Goal: Book appointment/travel/reservation

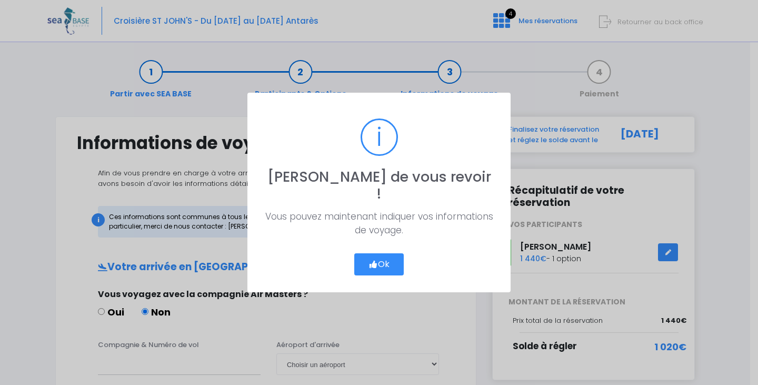
click at [365, 255] on button "Ok" at bounding box center [378, 264] width 49 height 22
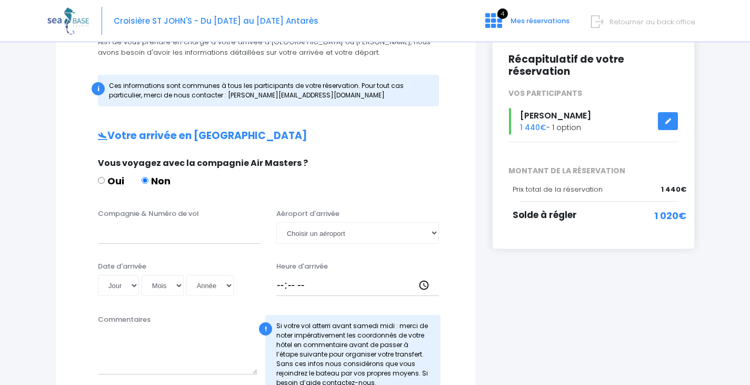
scroll to position [158, 0]
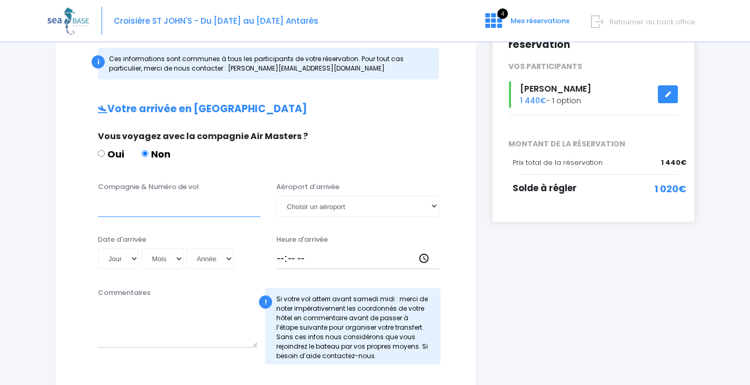
click at [157, 209] on input "Compagnie & Numéro de vol" at bounding box center [179, 205] width 163 height 21
drag, startPoint x: 135, startPoint y: 209, endPoint x: 64, endPoint y: 205, distance: 70.6
click at [64, 205] on div "Informations de voyage Afin de vous prendre en charge à votre arrivée à Hurghad…" at bounding box center [265, 316] width 421 height 717
paste input "8066"
click at [103, 204] on input "TO8066" at bounding box center [179, 205] width 163 height 21
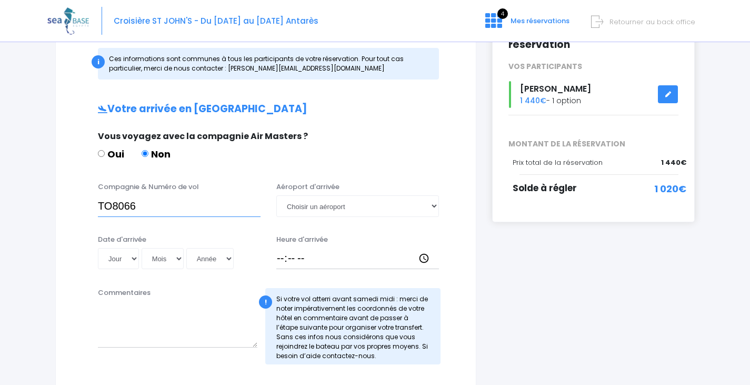
click at [99, 208] on input "TO8066" at bounding box center [179, 205] width 163 height 21
type input "Transavia TO8066"
click at [328, 212] on select "Choisir un aéroport Hurghada Marsa Alam" at bounding box center [357, 205] width 163 height 21
select select "Hurghada"
click at [276, 195] on select "Choisir un aéroport Hurghada Marsa Alam" at bounding box center [357, 205] width 163 height 21
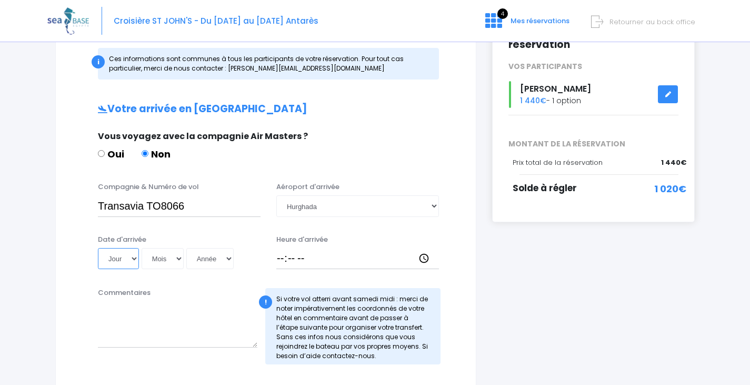
click at [112, 256] on select "Jour 01 02 03 04 05 06 07 08 09 10 11 12 13 14 15 16 17 18 19 20 21 22 23 24 25…" at bounding box center [118, 258] width 41 height 21
select select "08"
click at [98, 248] on select "Jour 01 02 03 04 05 06 07 08 09 10 11 12 13 14 15 16 17 18 19 20 21 22 23 24 25…" at bounding box center [118, 258] width 41 height 21
click at [158, 259] on select "Mois 01 02 03 04 05 06 07 08 09 10 11 12" at bounding box center [163, 258] width 42 height 21
select select "11"
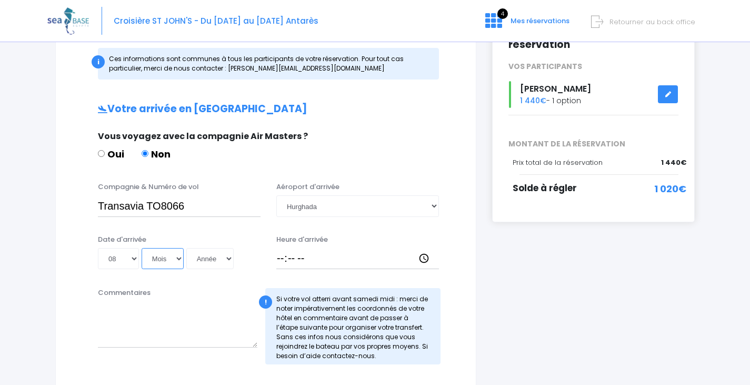
click at [142, 248] on select "Mois 01 02 03 04 05 06 07 08 09 10 11 12" at bounding box center [163, 258] width 42 height 21
click at [208, 263] on select "Année 2045 2044 2043 2042 2041 2040 2039 2038 2037 2036 2035 2034 2033 2032 203…" at bounding box center [209, 258] width 47 height 21
select select "2025"
click at [186, 248] on select "Année 2045 2044 2043 2042 2041 2040 2039 2038 2037 2036 2035 2034 2033 2032 203…" at bounding box center [209, 258] width 47 height 21
type input "2025-11-08"
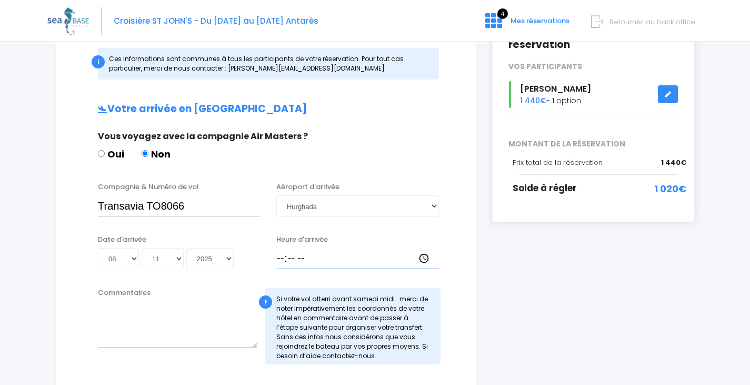
click at [281, 261] on input "Heure d'arrivée" at bounding box center [357, 258] width 163 height 21
type input "18:30"
drag, startPoint x: 649, startPoint y: 276, endPoint x: 633, endPoint y: 279, distance: 16.6
click at [649, 276] on div "i Finalisez votre réservation et réglez le solde avant le 09/09/2025 Récapitula…" at bounding box center [593, 316] width 218 height 717
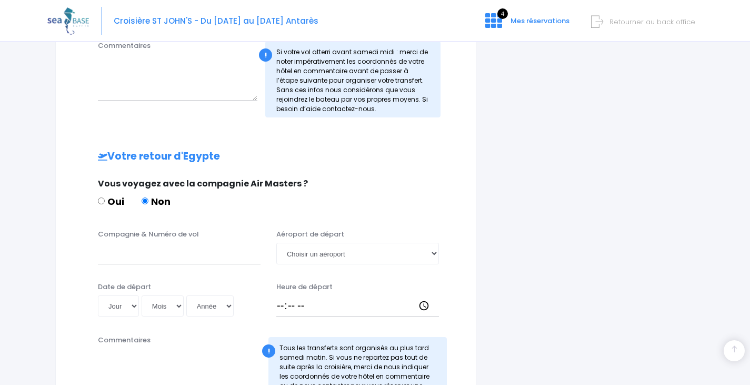
scroll to position [421, 0]
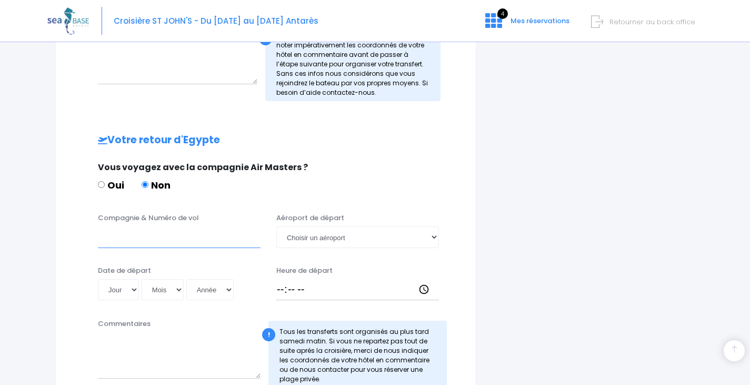
click at [154, 241] on input "Compagnie & Numéro de vol" at bounding box center [179, 236] width 163 height 21
type input "Transavia"
click at [131, 288] on select "Jour 01 02 03 04 05 06 07 08 09 10 11 12 13 14 15 16 17 18 19 20 21 22 23 24 25…" at bounding box center [118, 289] width 41 height 21
select select "15"
click at [98, 279] on select "Jour 01 02 03 04 05 06 07 08 09 10 11 12 13 14 15 16 17 18 19 20 21 22 23 24 25…" at bounding box center [118, 289] width 41 height 21
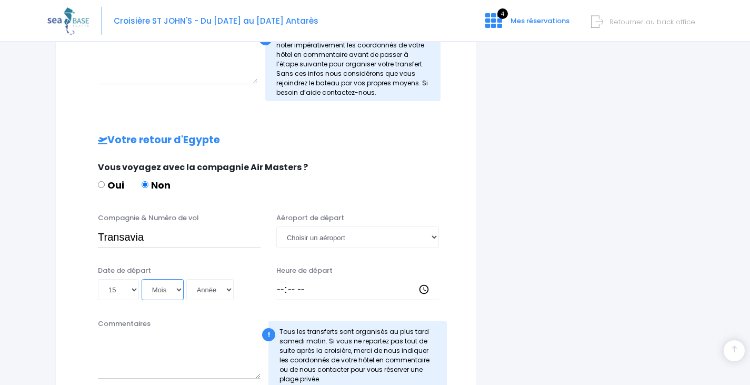
click at [163, 294] on select "Mois 01 02 03 04 05 06 07 08 09 10 11 12" at bounding box center [163, 289] width 42 height 21
select select "11"
click at [142, 279] on select "Mois 01 02 03 04 05 06 07 08 09 10 11 12" at bounding box center [163, 289] width 42 height 21
click at [196, 296] on select "Année 2045 2044 2043 2042 2041 2040 2039 2038 2037 2036 2035 2034 2033 2032 203…" at bounding box center [209, 289] width 47 height 21
select select "2025"
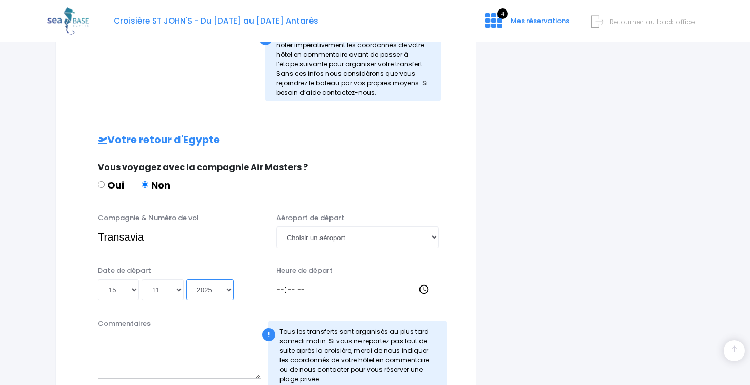
click at [186, 279] on select "Année 2045 2044 2043 2042 2041 2040 2039 2038 2037 2036 2035 2034 2033 2032 203…" at bounding box center [209, 289] width 47 height 21
type input "2025-11-15"
click at [278, 283] on input "Heure de départ" at bounding box center [357, 289] width 163 height 21
type input "19:25"
click at [638, 297] on div "i Finalisez votre réservation et réglez le solde avant le 09/09/2025 Récapitula…" at bounding box center [593, 90] width 218 height 790
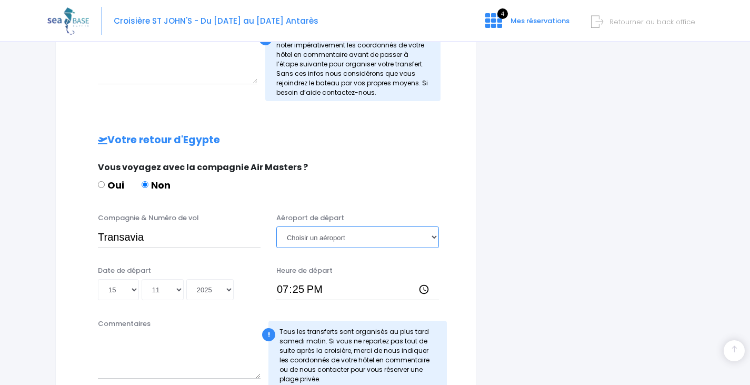
click at [361, 237] on select "Choisir un aéroport Hurghada Marsa Alam" at bounding box center [357, 236] width 163 height 21
select select "Hurghada"
click at [276, 226] on select "Choisir un aéroport Hurghada Marsa Alam" at bounding box center [357, 236] width 163 height 21
click at [527, 268] on div "i Finalisez votre réservation et réglez le solde avant le 09/09/2025 Récapitula…" at bounding box center [593, 90] width 218 height 790
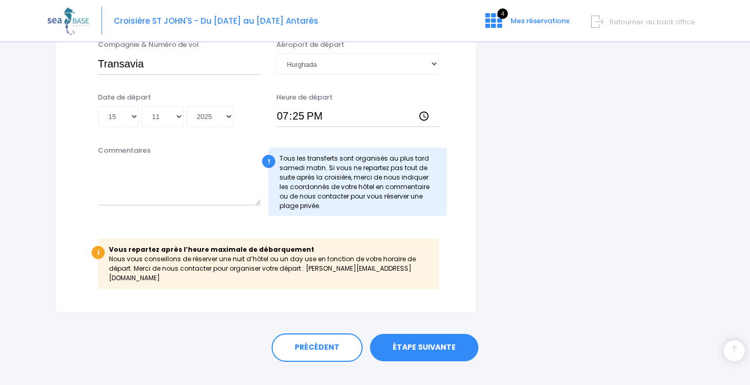
scroll to position [604, 0]
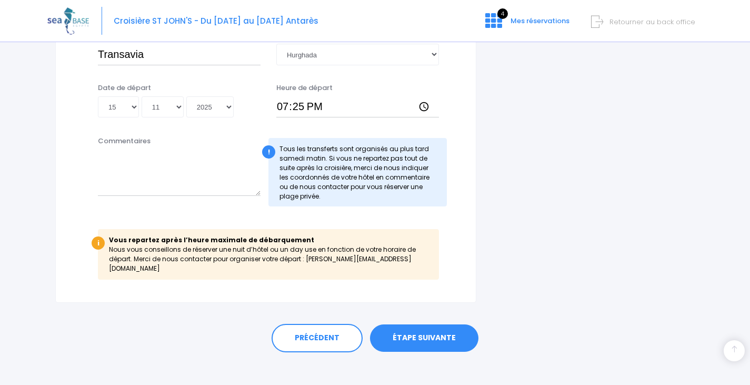
click at [431, 331] on link "ÉTAPE SUIVANTE" at bounding box center [424, 337] width 108 height 27
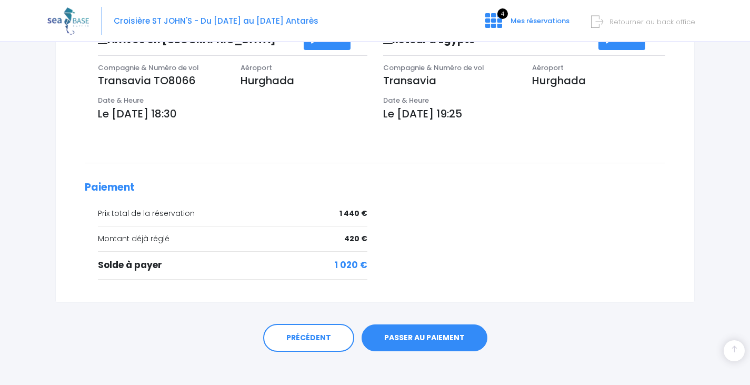
scroll to position [355, 0]
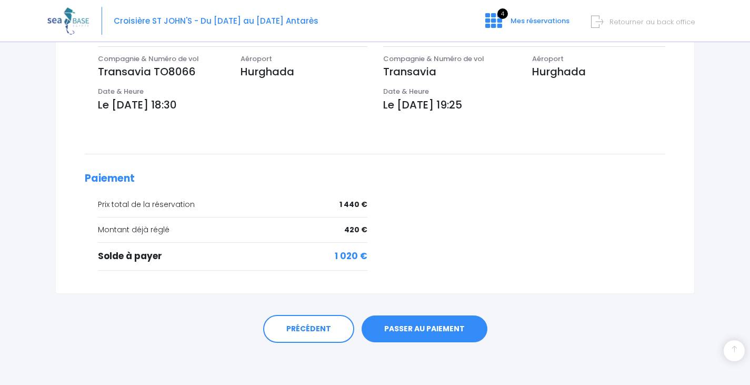
click at [439, 328] on link "PASSER AU PAIEMENT" at bounding box center [425, 328] width 126 height 27
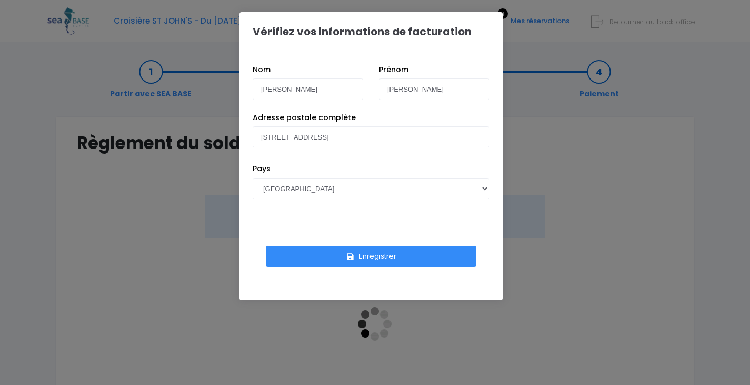
click at [420, 258] on button "Enregistrer" at bounding box center [371, 256] width 211 height 21
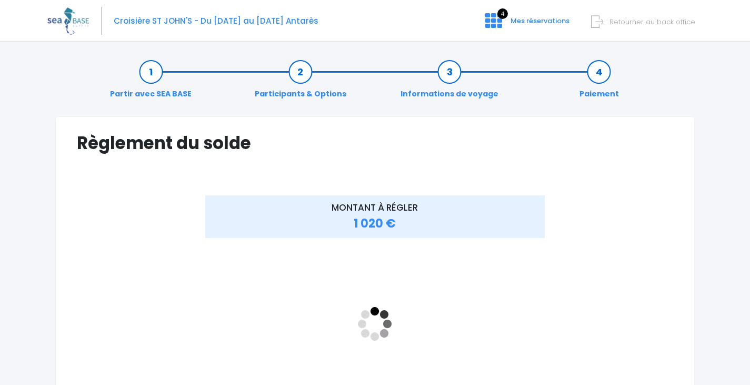
click at [659, 20] on span "Retourner au back office" at bounding box center [652, 22] width 86 height 10
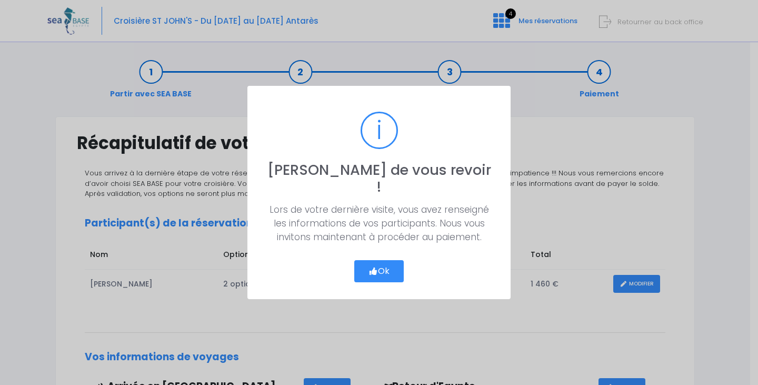
click at [379, 264] on button "Ok" at bounding box center [378, 271] width 49 height 22
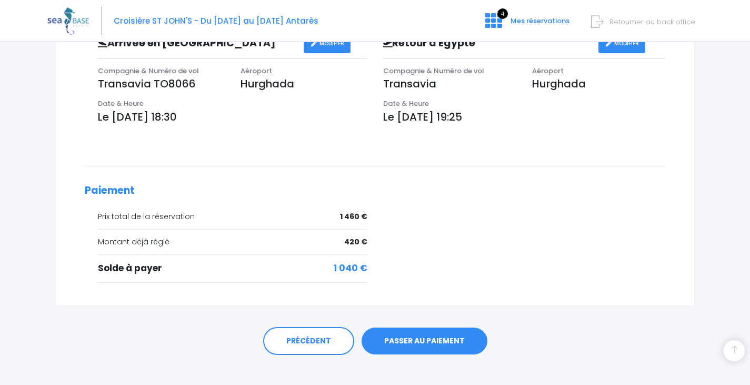
scroll to position [355, 0]
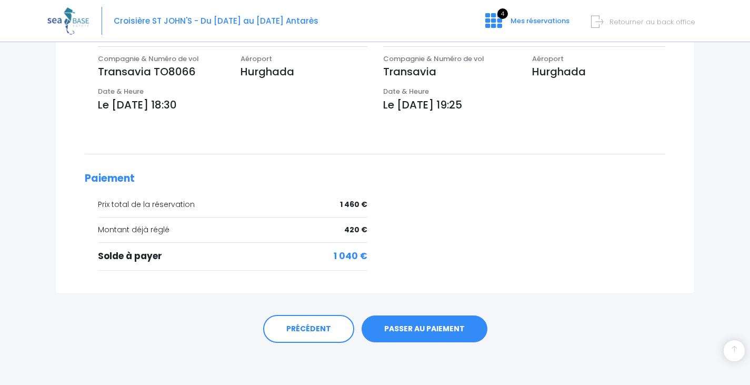
click at [424, 325] on link "PASSER AU PAIEMENT" at bounding box center [425, 328] width 126 height 27
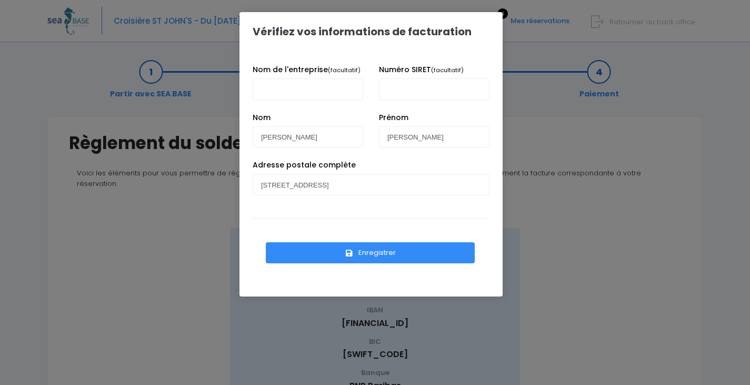
click at [375, 251] on button "Enregistrer" at bounding box center [370, 252] width 209 height 21
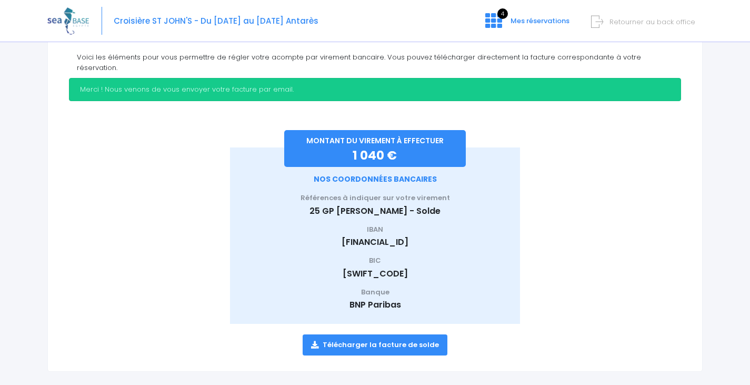
scroll to position [118, 0]
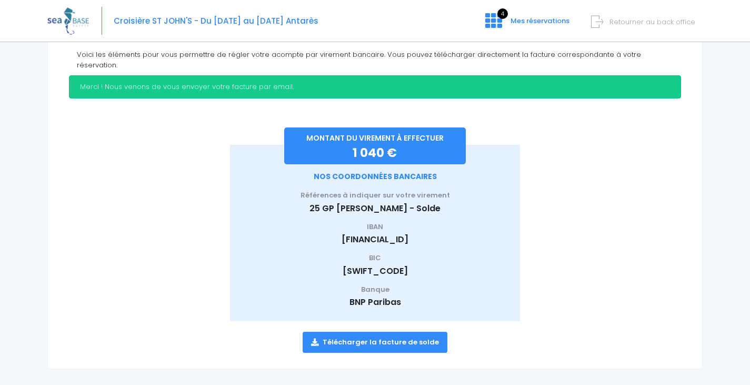
click at [402, 332] on link "Télécharger la facture de solde" at bounding box center [375, 342] width 145 height 21
click at [687, 25] on span "Retourner au back office" at bounding box center [652, 22] width 86 height 10
